Goal: Information Seeking & Learning: Learn about a topic

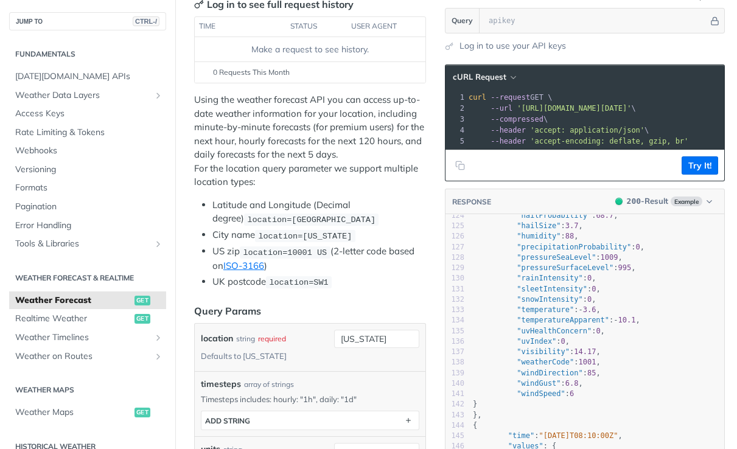
scroll to position [1539, 0]
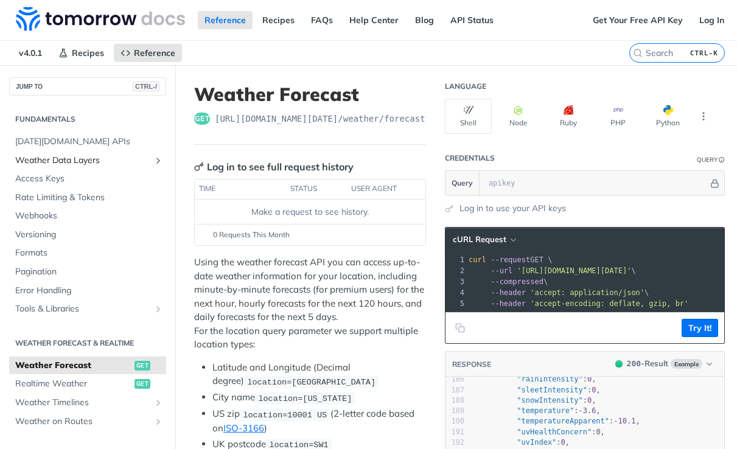
click at [83, 158] on span "Weather Data Layers" at bounding box center [82, 161] width 135 height 12
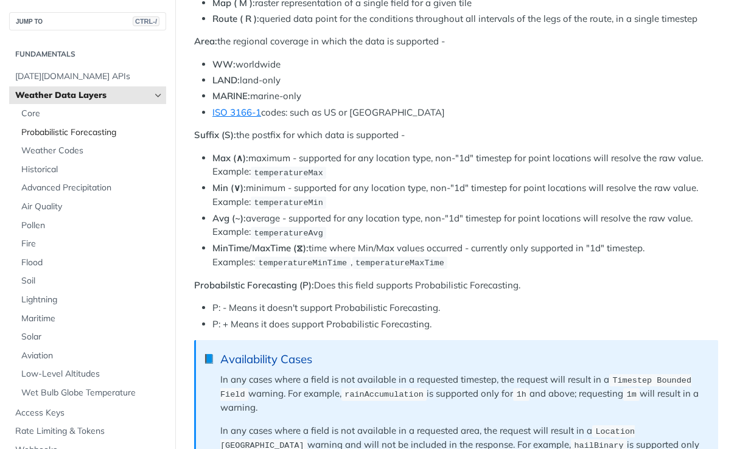
click at [96, 134] on span "Probabilistic Forecasting" at bounding box center [92, 133] width 142 height 12
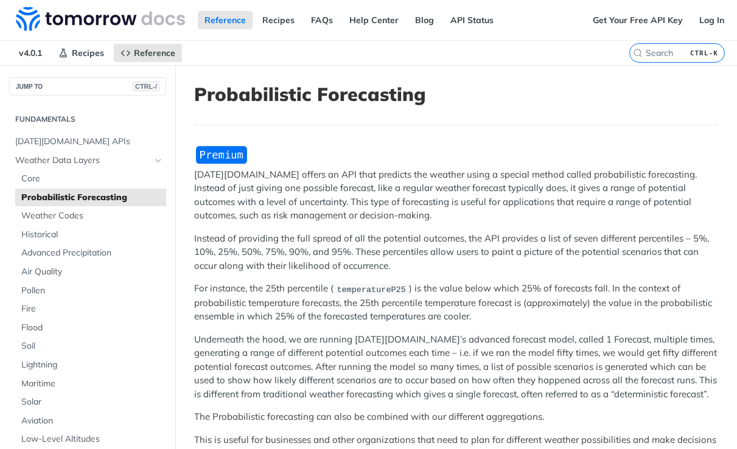
click at [72, 129] on section "Fundamentals [DATE][DOMAIN_NAME] APIs Weather Data Layers Core Probabilistic Fo…" at bounding box center [87, 363] width 157 height 511
click at [74, 119] on h2 "Fundamentals" at bounding box center [87, 119] width 157 height 11
click at [64, 143] on span "[DATE][DOMAIN_NAME] APIs" at bounding box center [89, 142] width 148 height 12
click at [30, 15] on img at bounding box center [100, 19] width 169 height 24
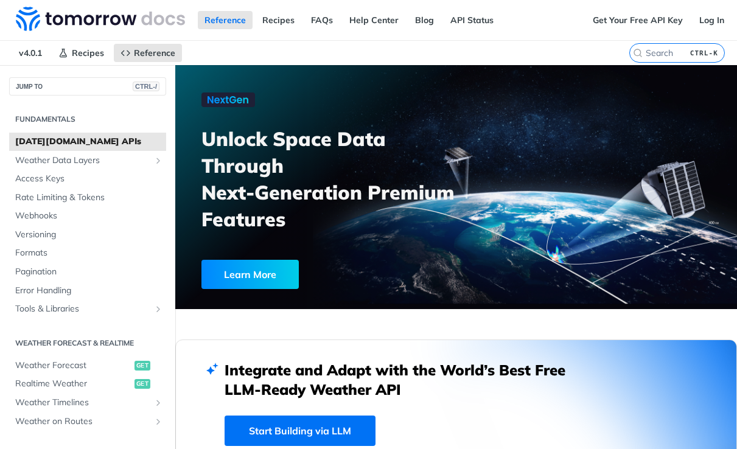
click at [561, 50] on nav "v4.0.1 Recipes Reference" at bounding box center [314, 53] width 629 height 24
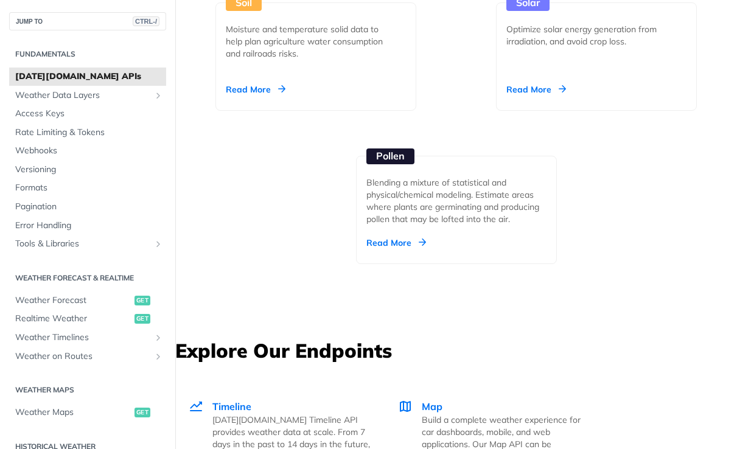
scroll to position [2028, 0]
